Goal: Communication & Community: Answer question/provide support

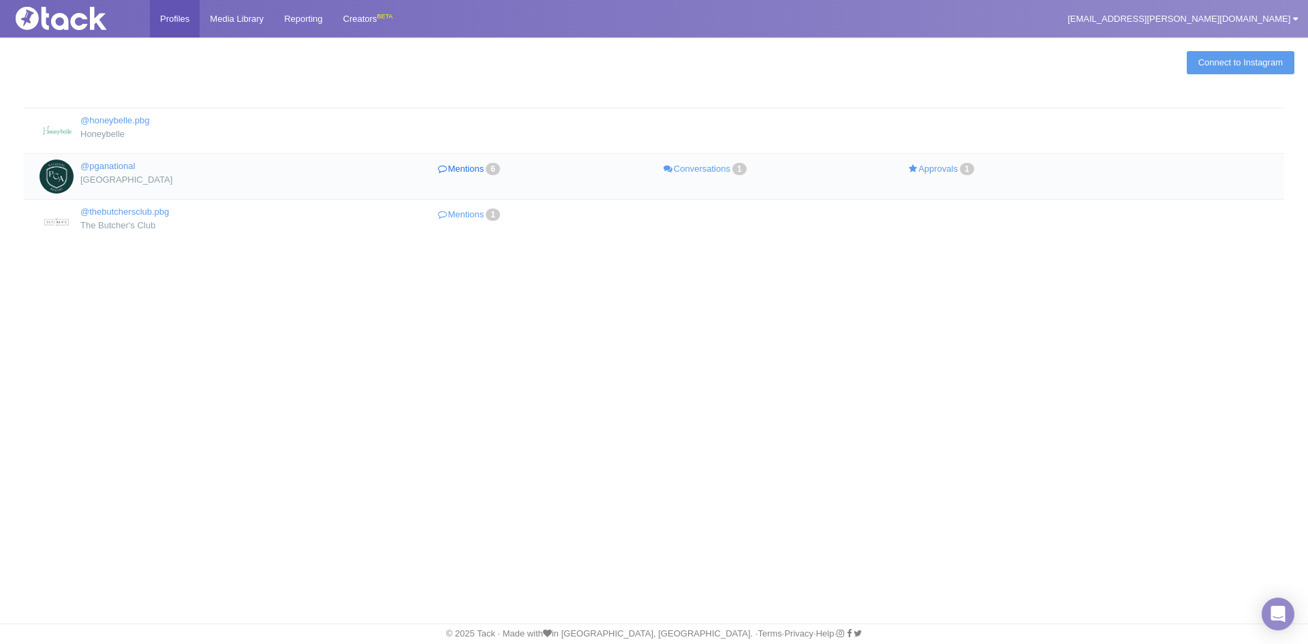
click at [465, 169] on link "Mentions 6" at bounding box center [470, 169] width 236 height 20
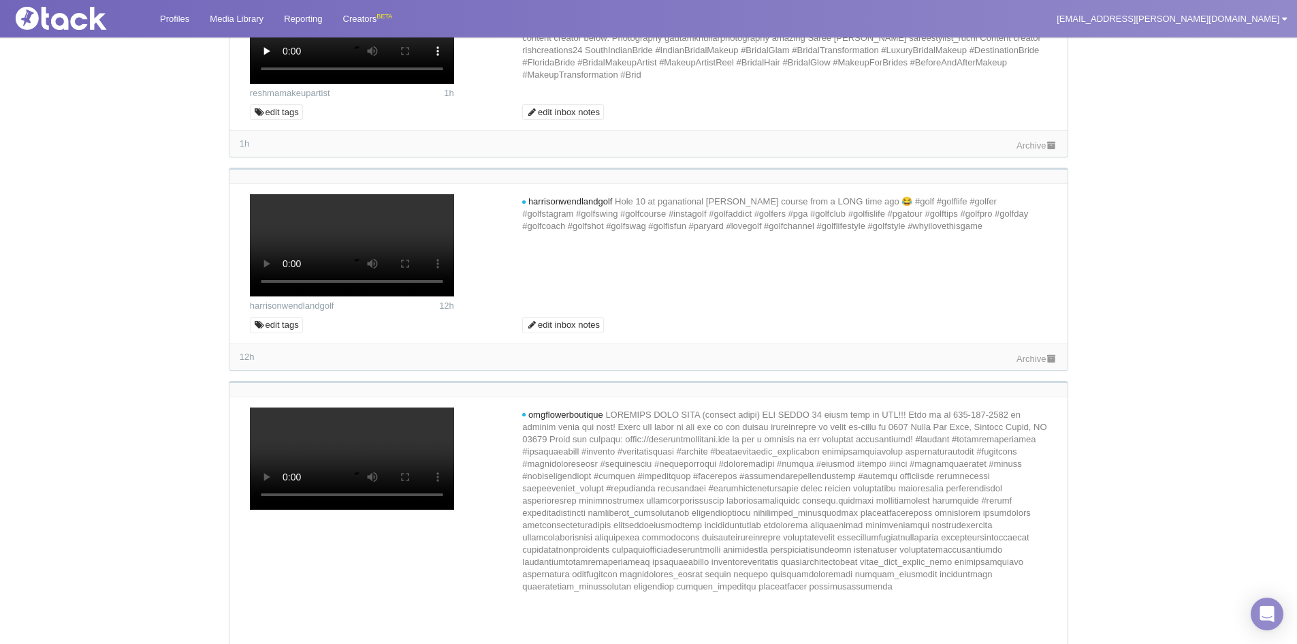
scroll to position [341, 0]
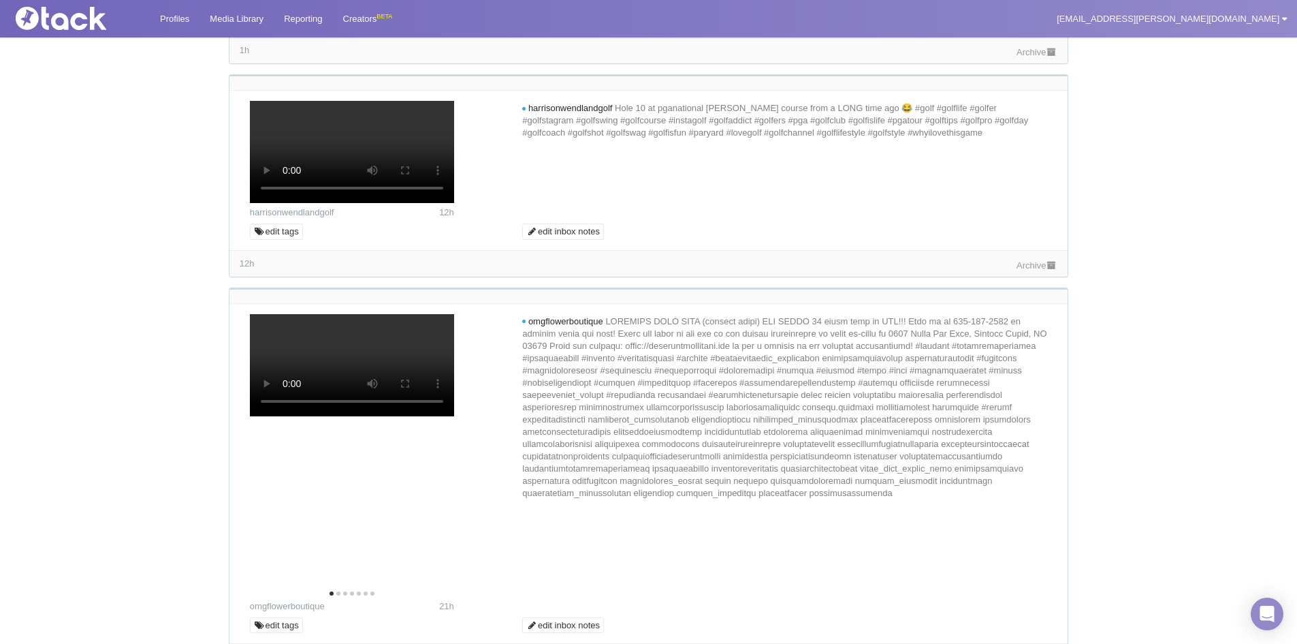
click at [1041, 57] on link "Archive" at bounding box center [1037, 52] width 41 height 10
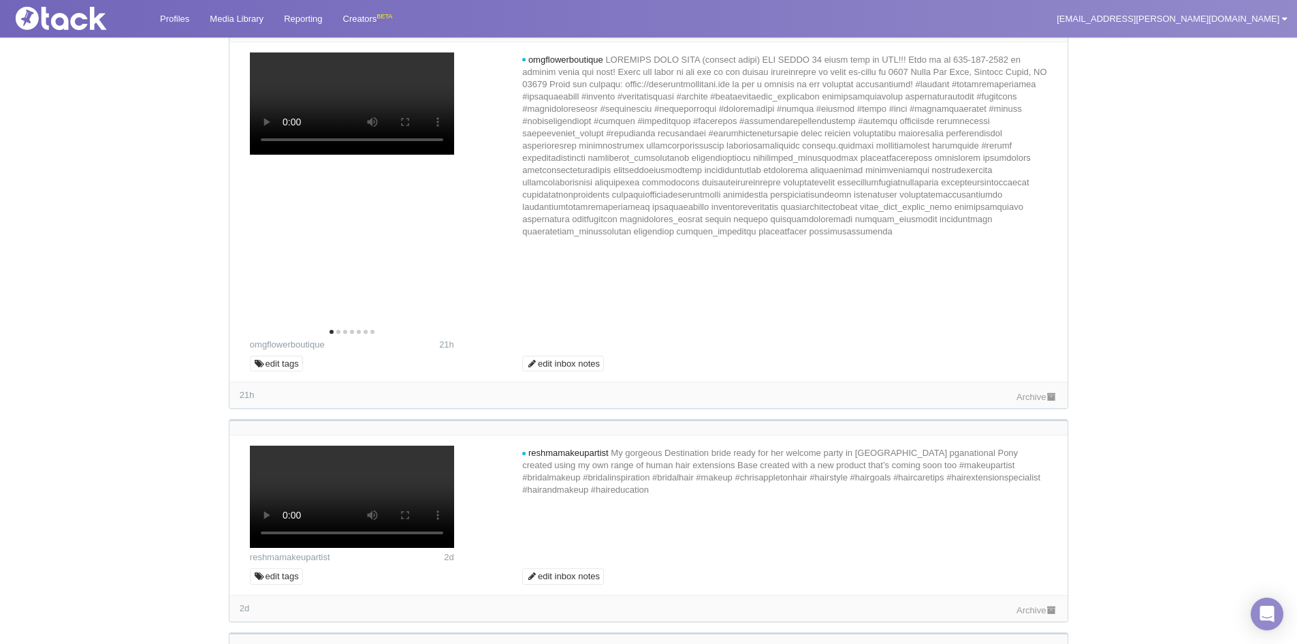
scroll to position [613, 0]
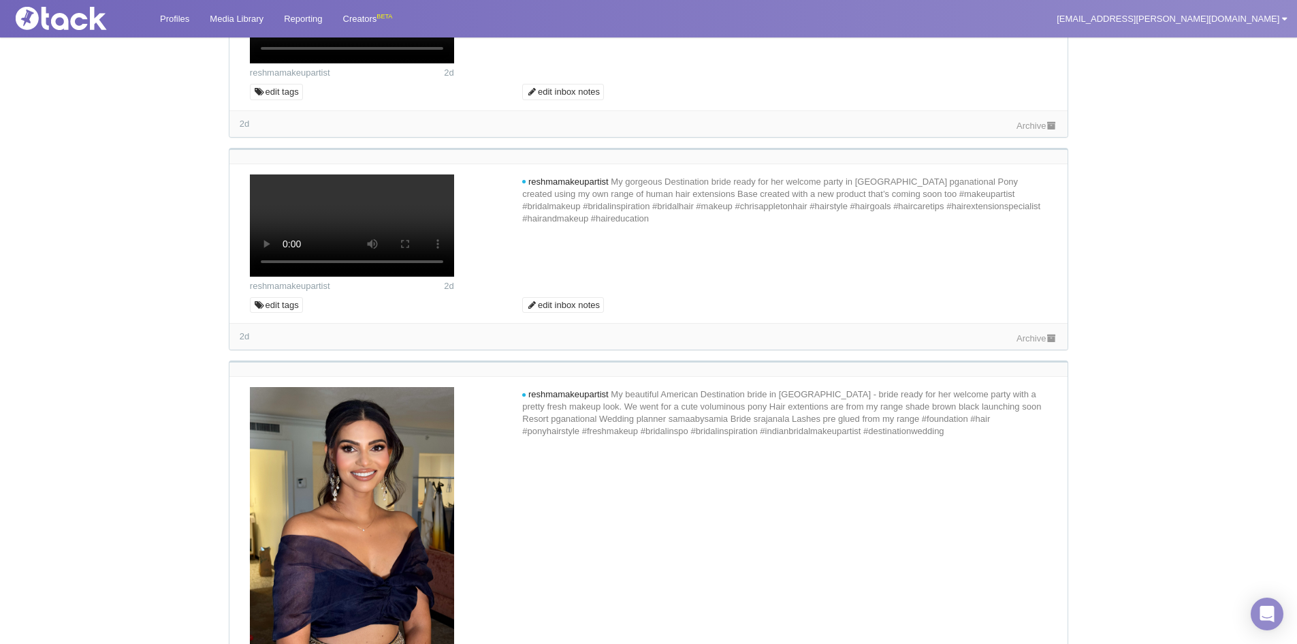
scroll to position [1090, 0]
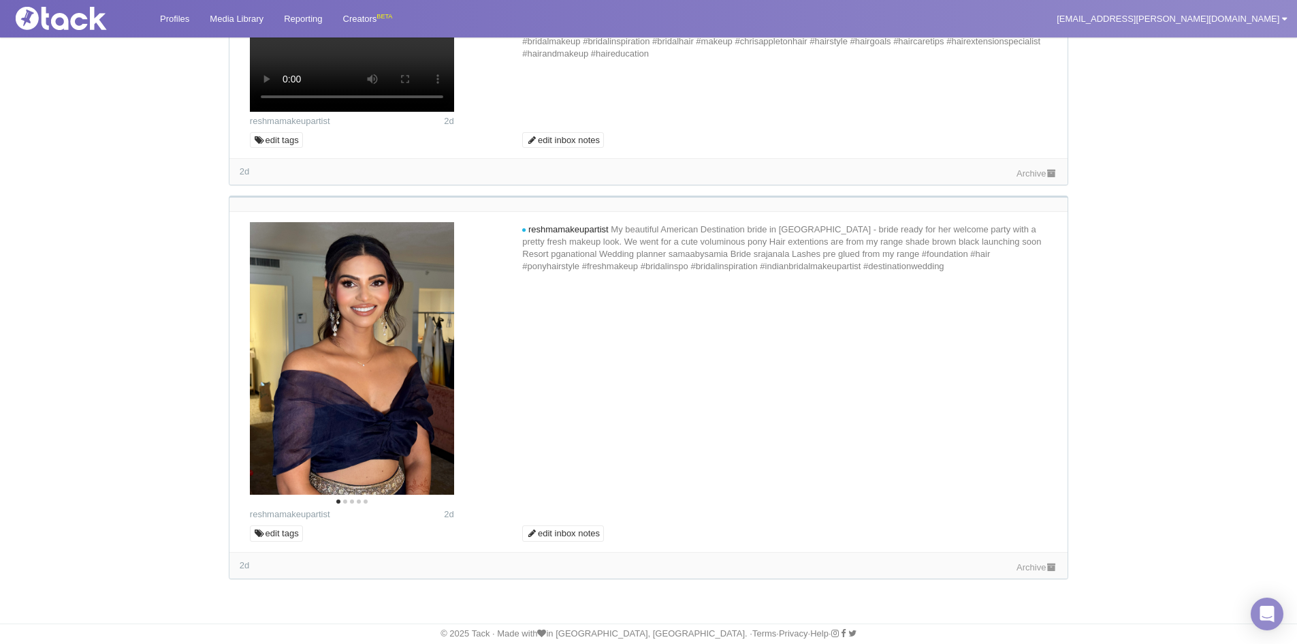
scroll to position [1430, 0]
click at [1017, 178] on link "Archive" at bounding box center [1037, 173] width 41 height 10
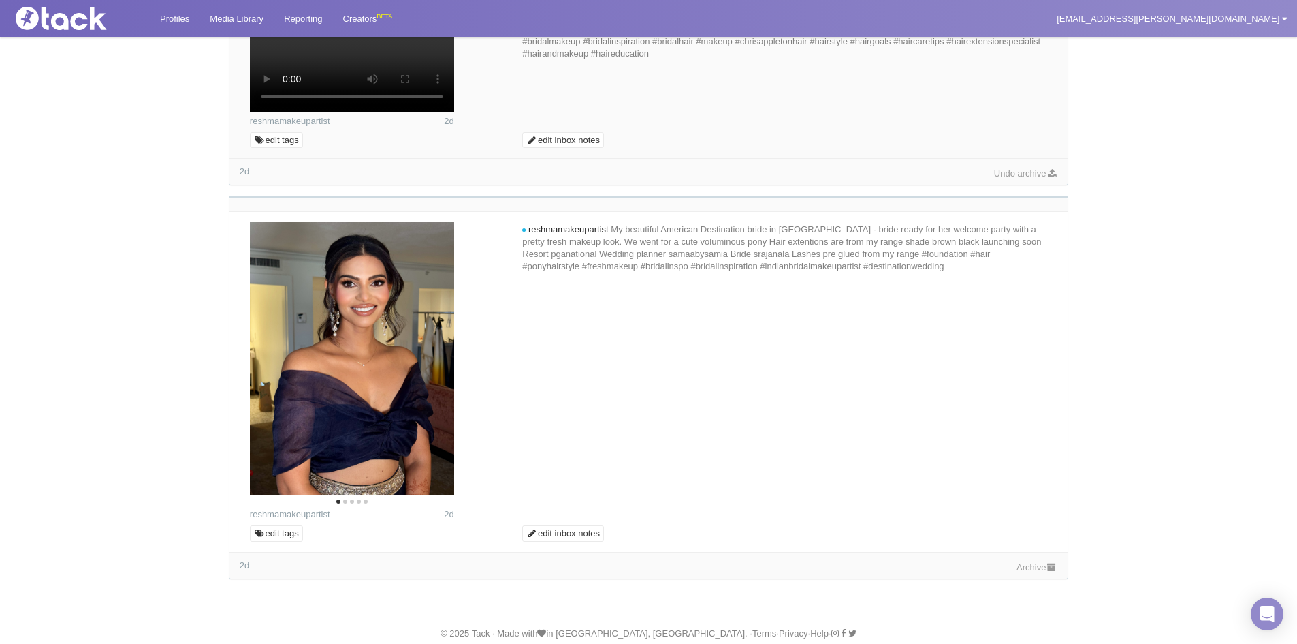
click at [1049, 571] on icon at bounding box center [1052, 567] width 12 height 9
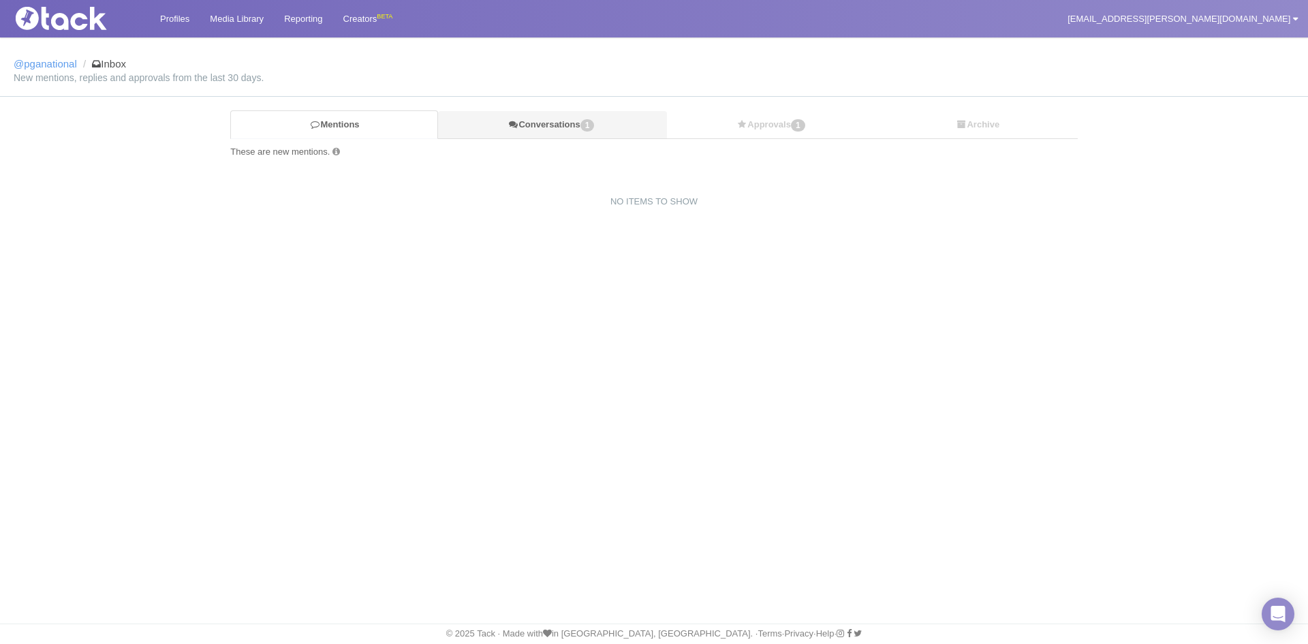
click at [555, 123] on link "Conversations 1" at bounding box center [552, 125] width 229 height 28
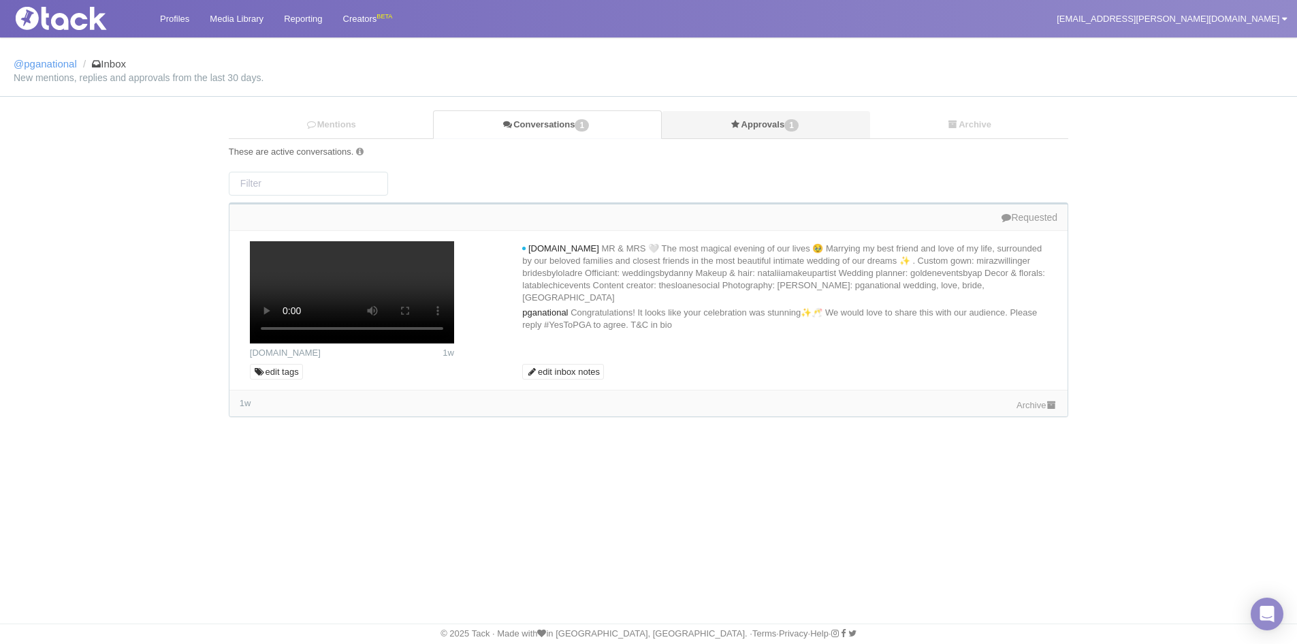
click at [774, 121] on link "Approvals 1" at bounding box center [766, 125] width 209 height 28
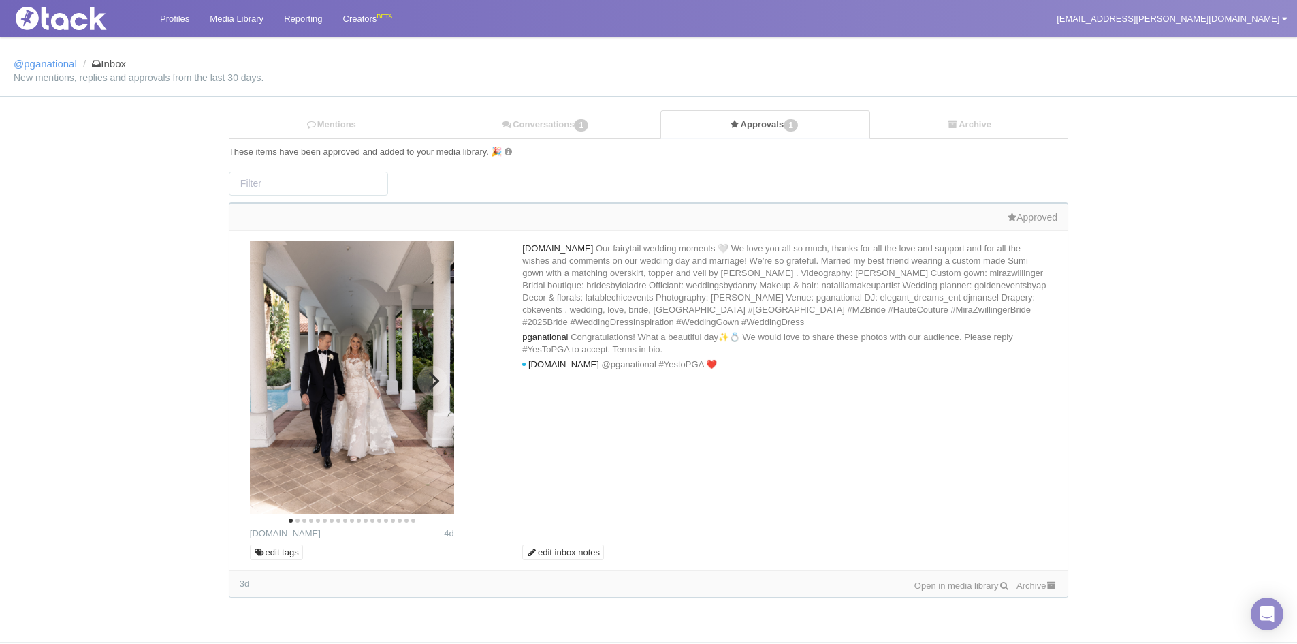
click at [433, 398] on img at bounding box center [352, 377] width 204 height 272
click at [437, 393] on button "Next" at bounding box center [432, 381] width 30 height 30
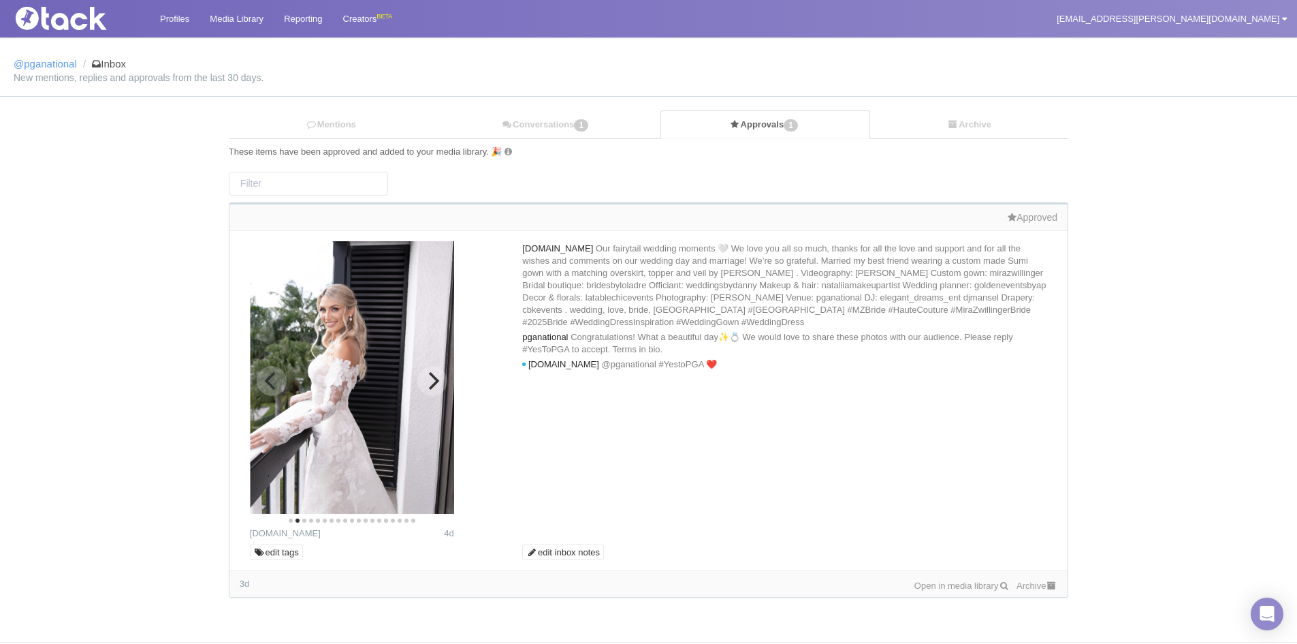
click at [422, 381] on button "Next" at bounding box center [432, 381] width 30 height 30
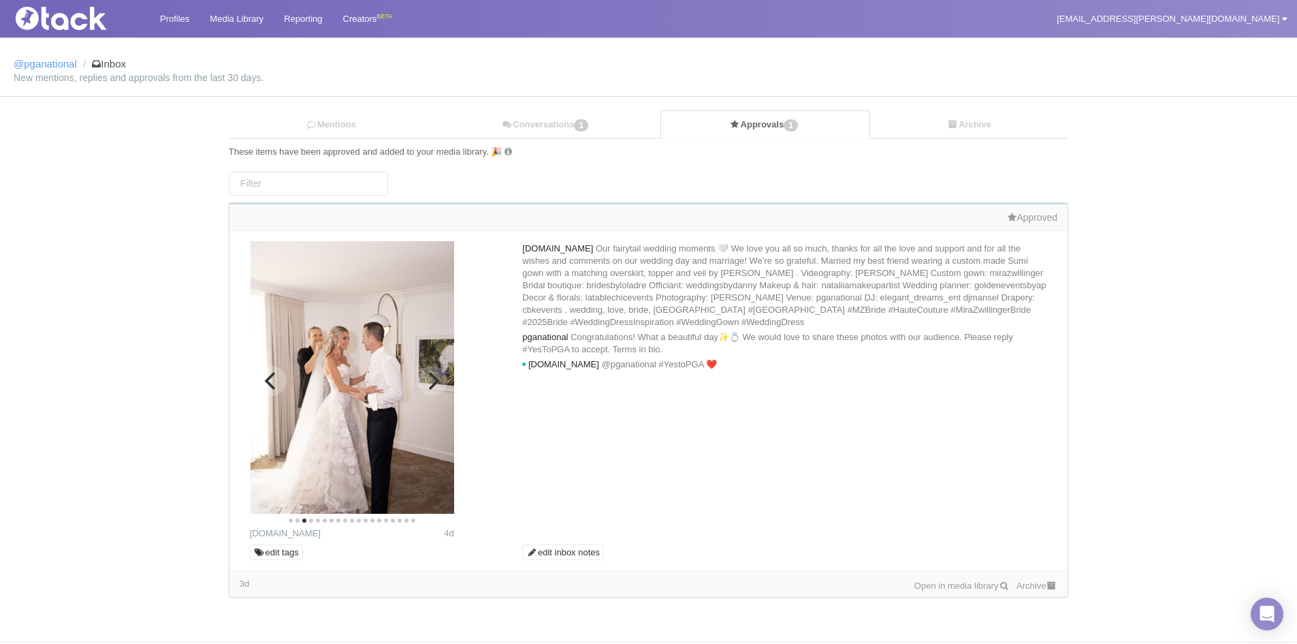
click at [415, 377] on img at bounding box center [353, 377] width 204 height 272
click at [434, 377] on icon "Next" at bounding box center [434, 381] width 11 height 18
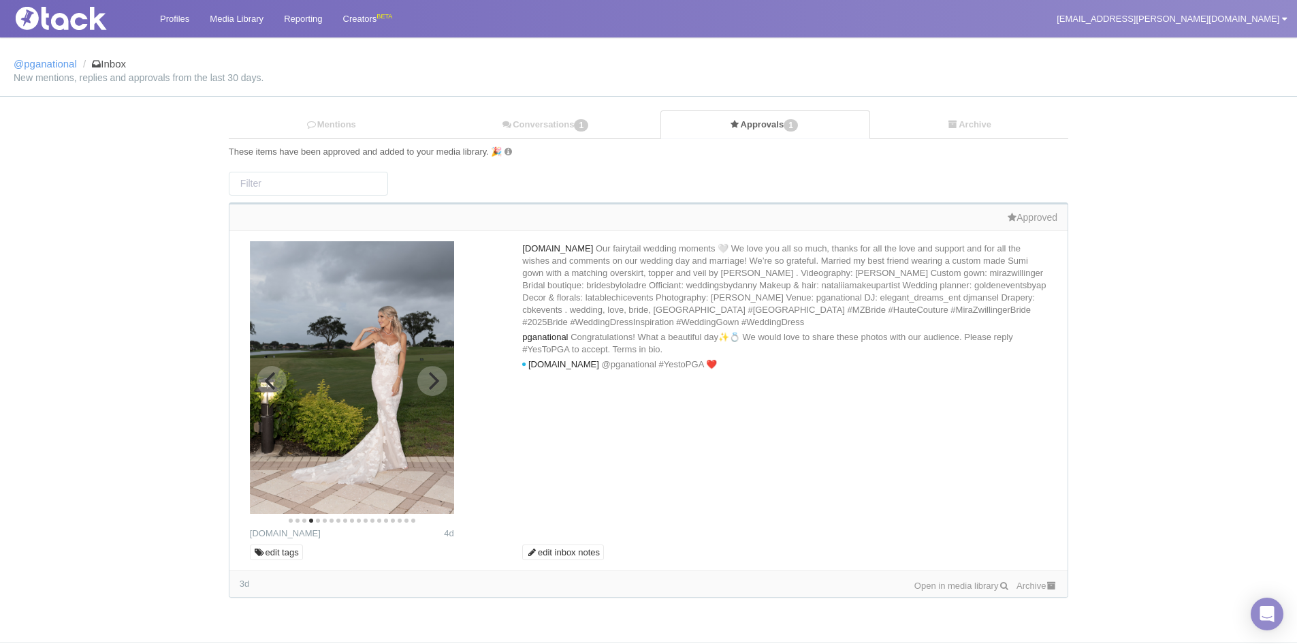
click at [437, 377] on icon "Next" at bounding box center [433, 381] width 18 height 18
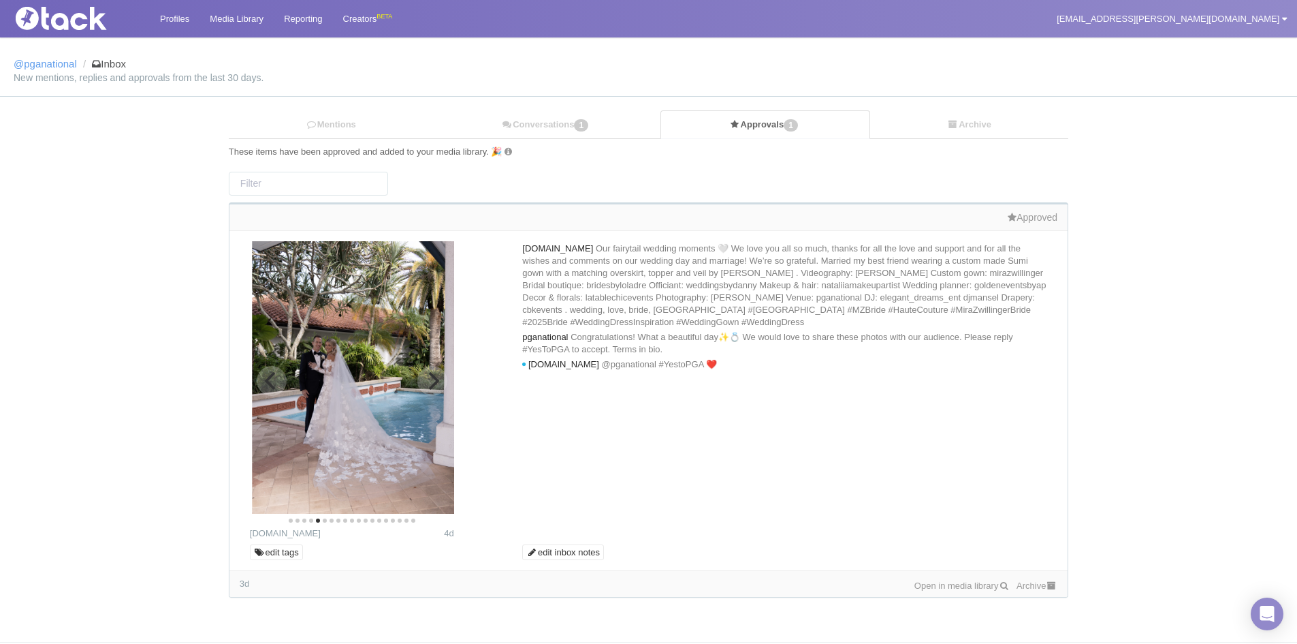
click at [436, 373] on icon "Next" at bounding box center [433, 381] width 18 height 18
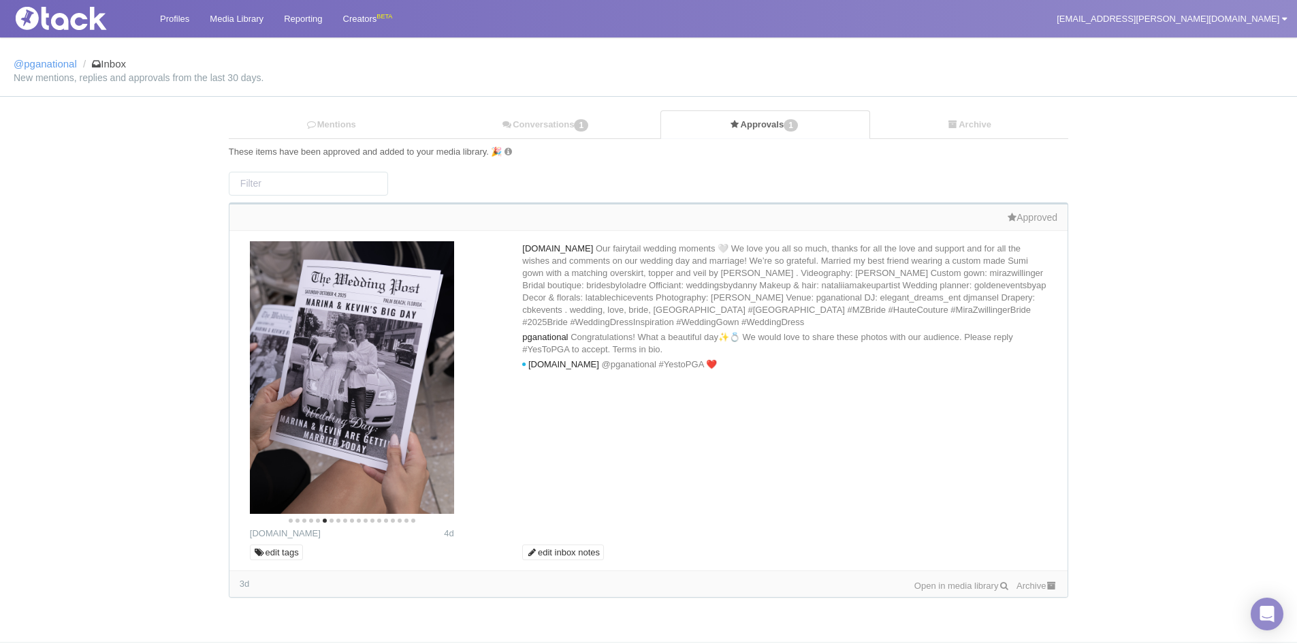
click at [951, 584] on link "Open in media library" at bounding box center [962, 585] width 95 height 10
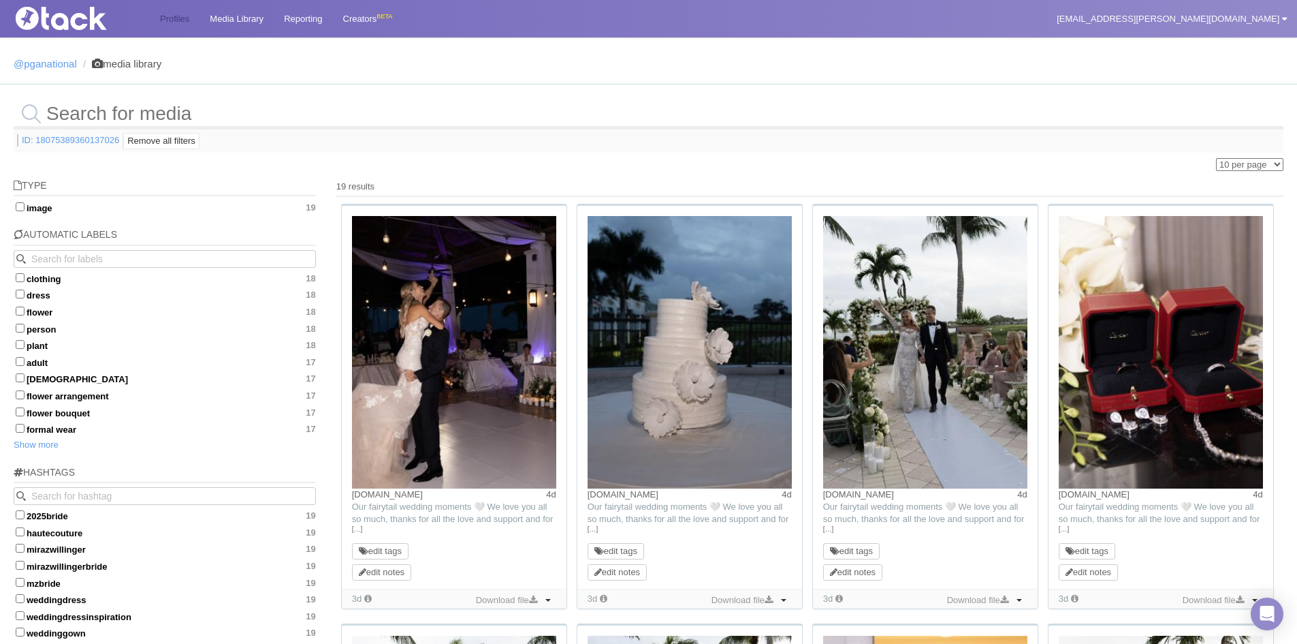
click at [172, 20] on link "Profiles" at bounding box center [175, 18] width 50 height 37
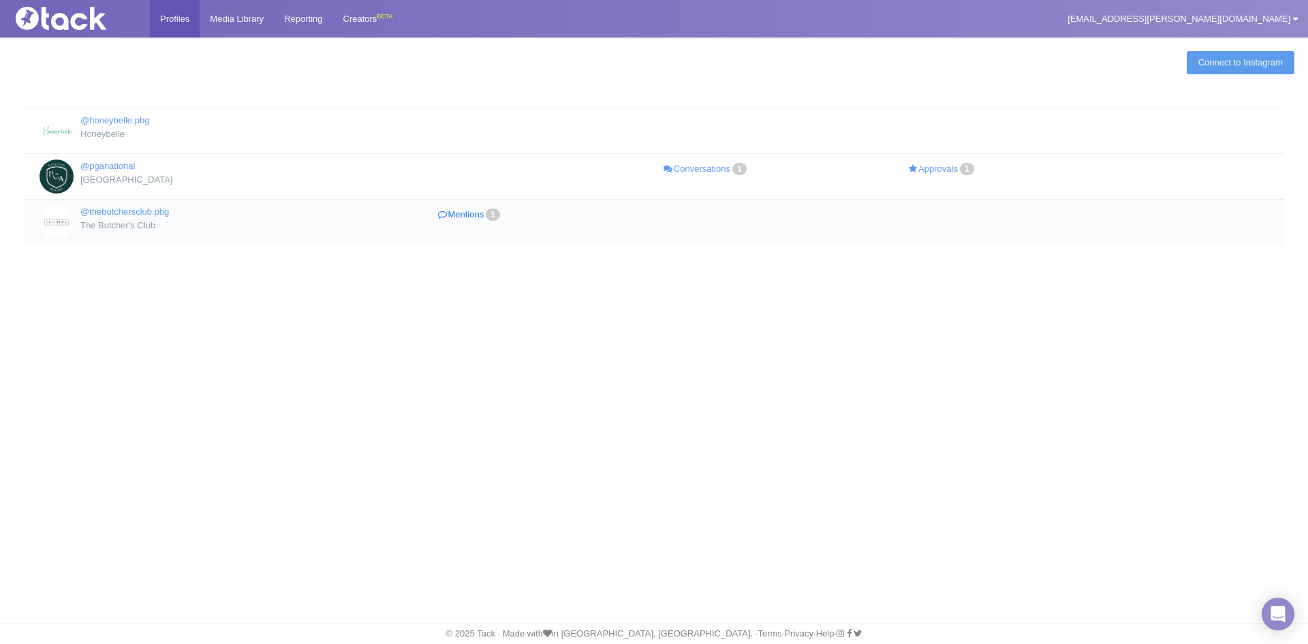
click at [466, 215] on link "Mentions 1" at bounding box center [470, 215] width 236 height 20
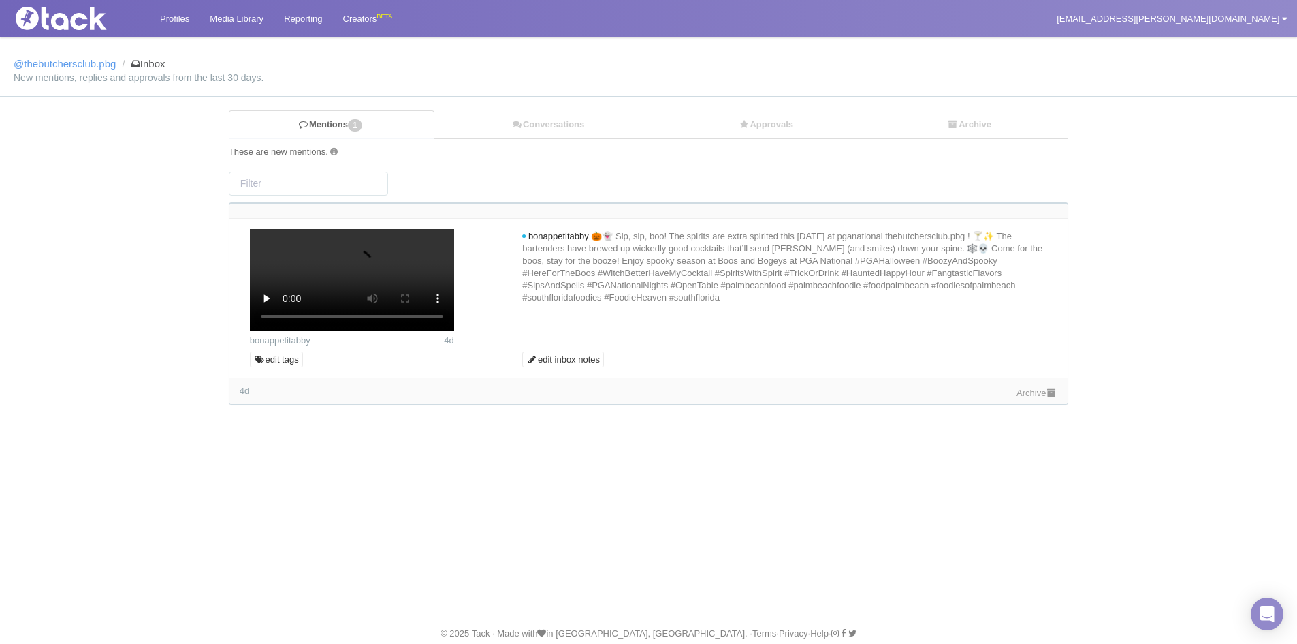
scroll to position [86, 0]
click at [1045, 398] on link "Archive" at bounding box center [1037, 392] width 41 height 10
click at [165, 17] on link "Profiles" at bounding box center [175, 18] width 50 height 37
